Goal: Task Accomplishment & Management: Manage account settings

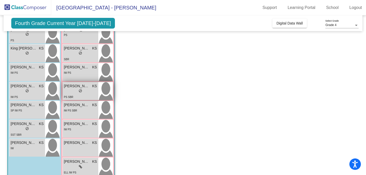
scroll to position [191, 0]
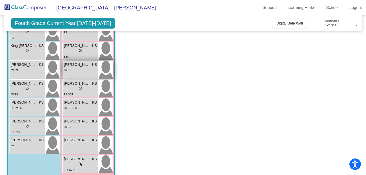
click at [87, 77] on div "[PERSON_NAME] KS lock do_not_disturb_alt IW PS" at bounding box center [81, 70] width 36 height 18
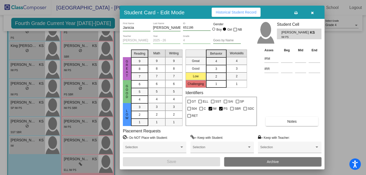
click at [75, 124] on div at bounding box center [183, 87] width 366 height 175
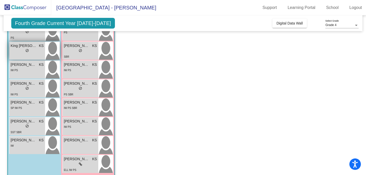
click at [29, 51] on div "lock do_not_disturb_alt" at bounding box center [27, 51] width 33 height 5
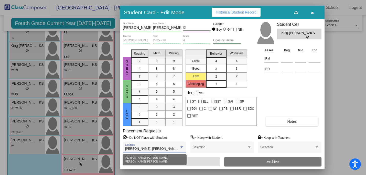
click at [179, 149] on div at bounding box center [181, 148] width 5 height 4
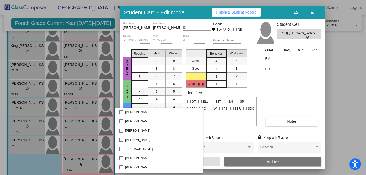
scroll to position [1278, 0]
click at [292, 94] on div at bounding box center [183, 87] width 366 height 175
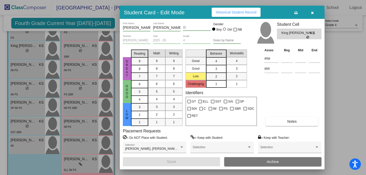
click at [88, 99] on div at bounding box center [183, 87] width 366 height 175
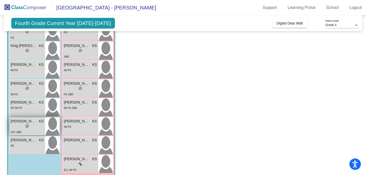
click at [35, 129] on div "lock do_not_disturb_alt" at bounding box center [27, 126] width 33 height 5
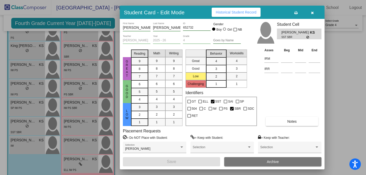
click at [75, 162] on div at bounding box center [183, 87] width 366 height 175
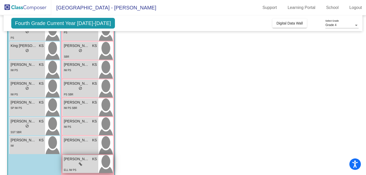
click at [80, 164] on icon at bounding box center [80, 165] width 3 height 4
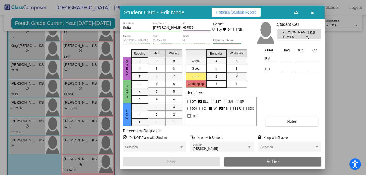
click at [313, 12] on button "button" at bounding box center [312, 12] width 16 height 9
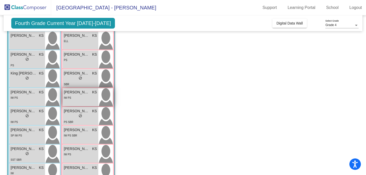
scroll to position [163, 0]
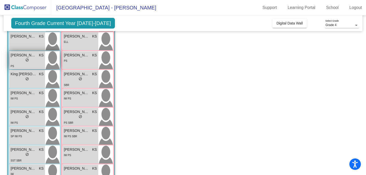
click at [31, 61] on div "lock do_not_disturb_alt" at bounding box center [27, 60] width 33 height 5
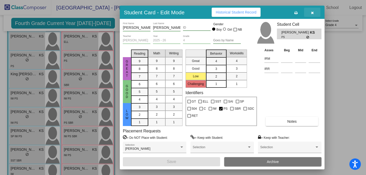
click at [311, 14] on icon "button" at bounding box center [312, 13] width 3 height 4
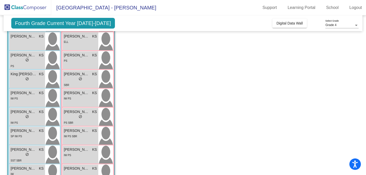
click at [264, 114] on app-classroom "Class 2 - 4th picture_as_pdf [PERSON_NAME] Add Student First Name Last Name Stu…" at bounding box center [182, 47] width 351 height 325
